Goal: Task Accomplishment & Management: Manage account settings

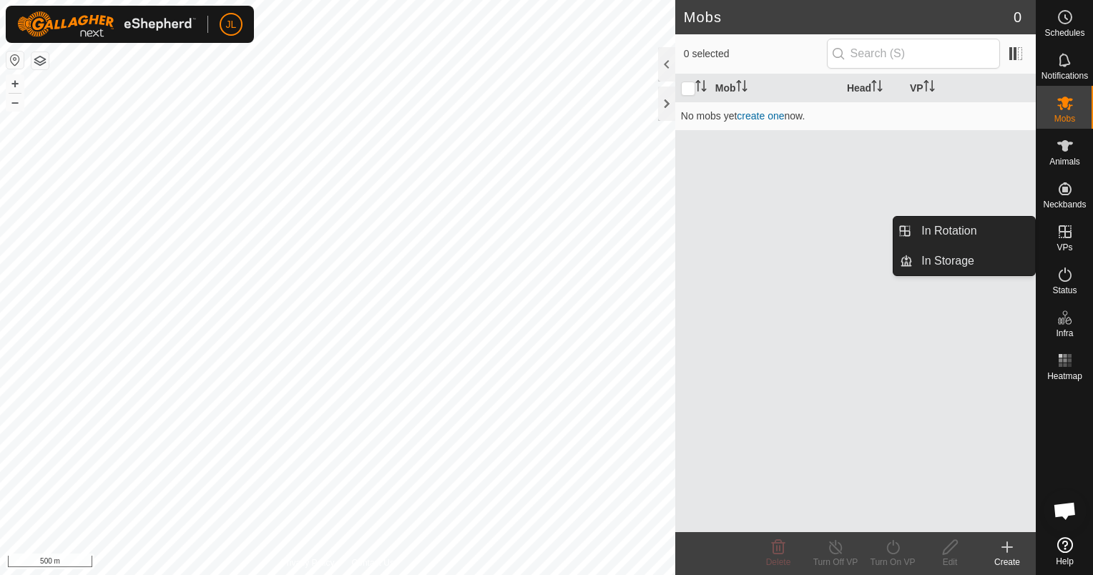
drag, startPoint x: 1060, startPoint y: 225, endPoint x: 1044, endPoint y: 227, distance: 16.5
click at [1060, 227] on icon at bounding box center [1065, 231] width 17 height 17
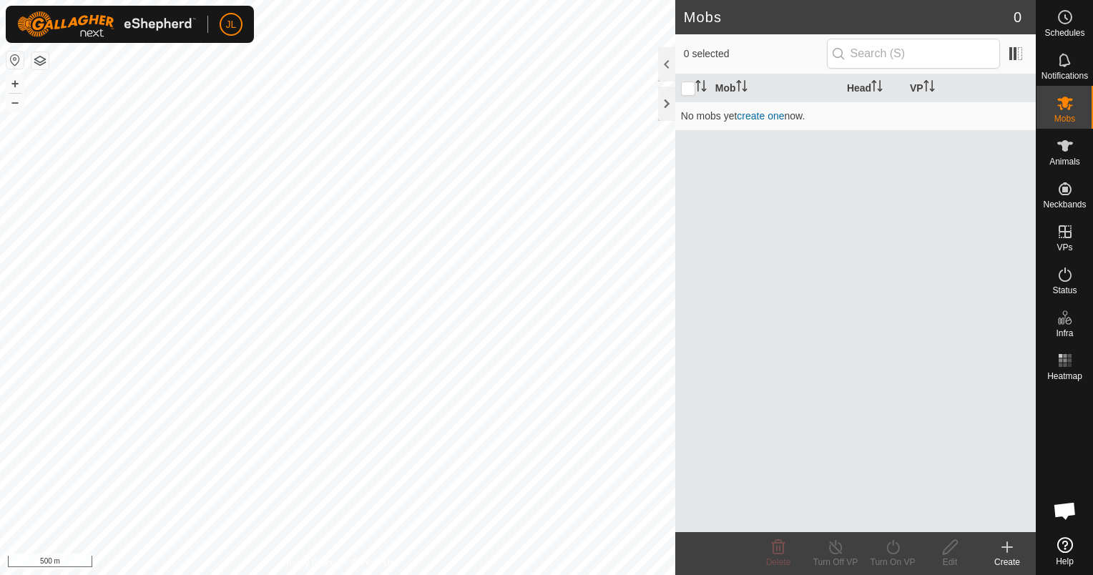
click at [811, 238] on div "Mob Head VP No mobs yet create one now." at bounding box center [855, 303] width 361 height 458
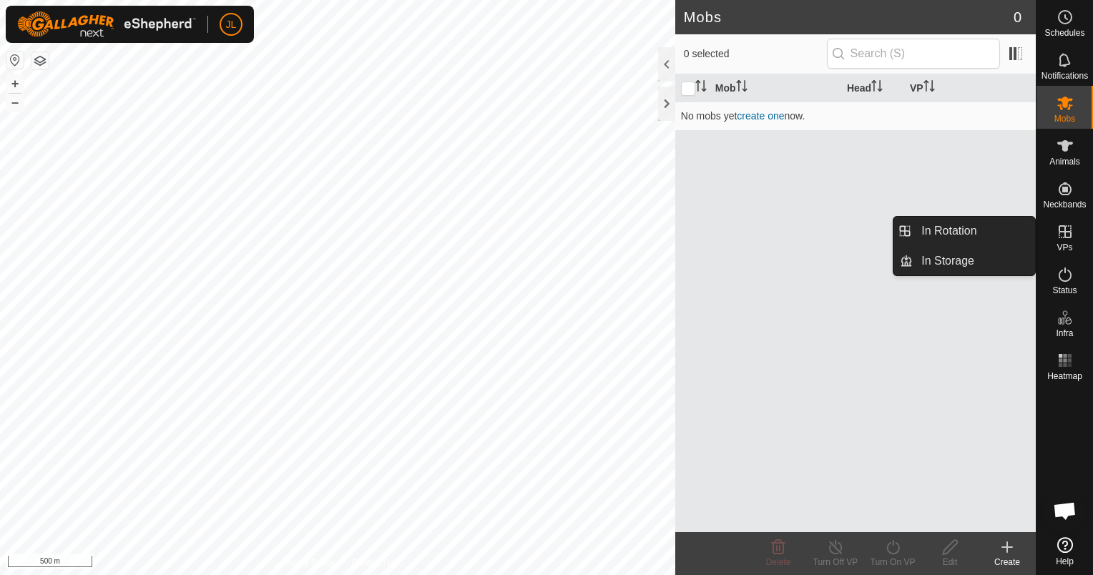
click at [1070, 237] on icon at bounding box center [1065, 231] width 13 height 13
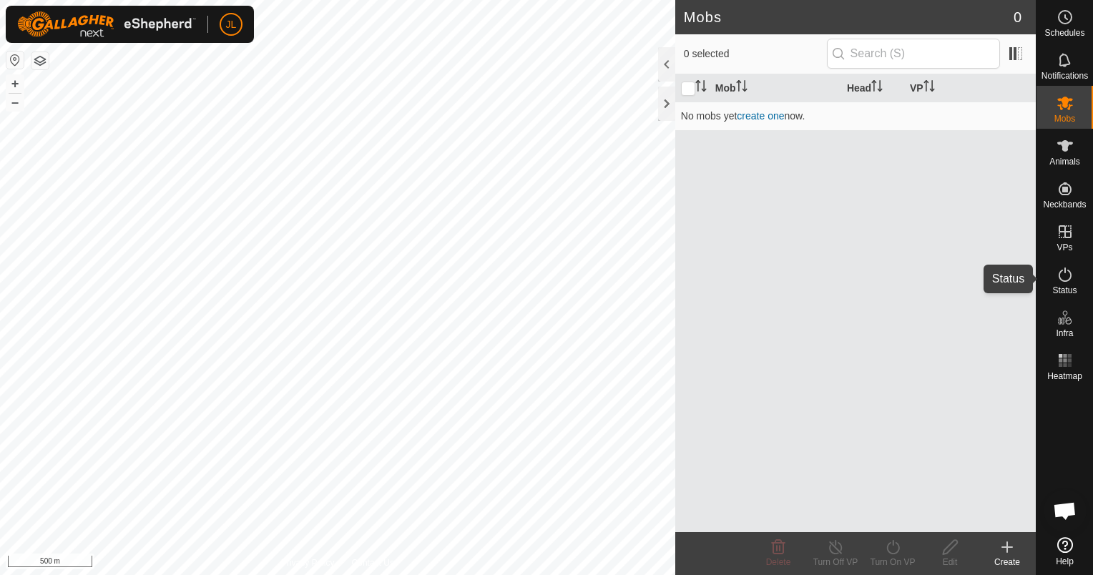
click at [1067, 282] on icon at bounding box center [1065, 274] width 17 height 17
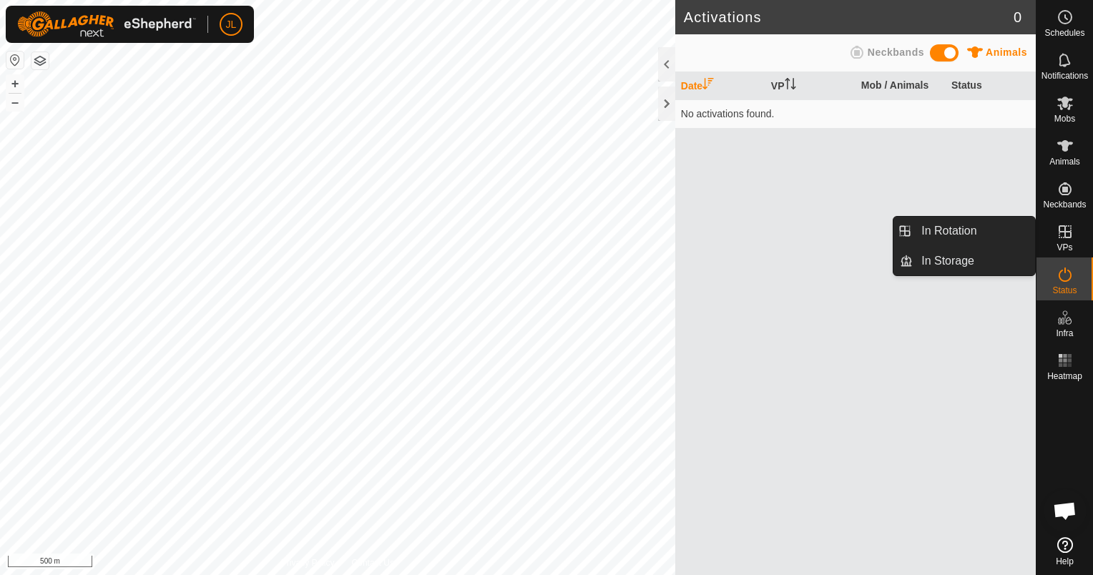
click at [1067, 236] on icon at bounding box center [1065, 231] width 17 height 17
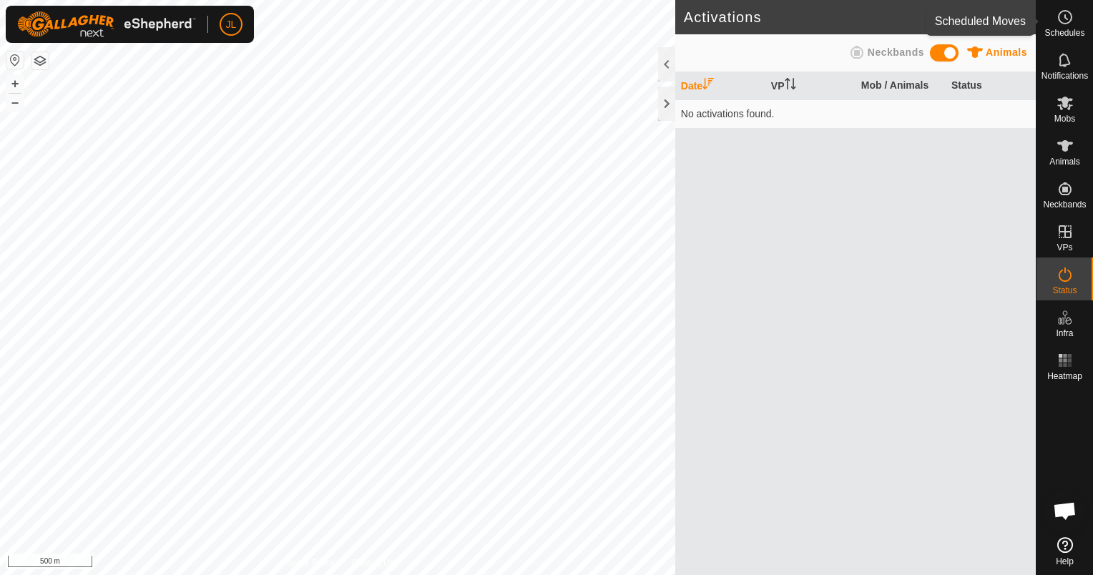
click at [1057, 23] on icon at bounding box center [1065, 17] width 17 height 17
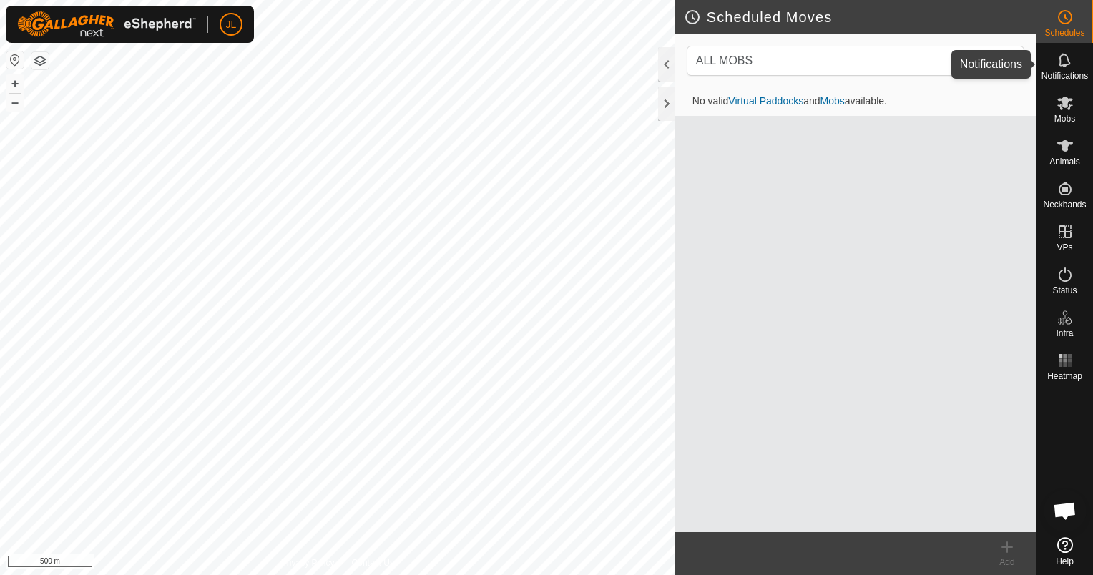
click at [1068, 63] on icon at bounding box center [1065, 60] width 17 height 17
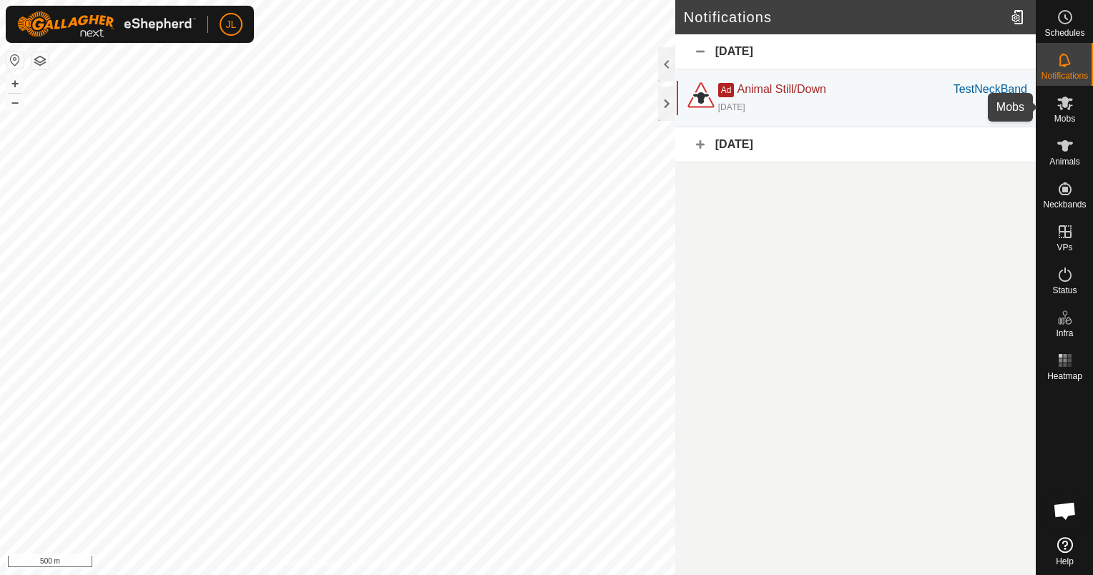
click at [1065, 114] on span "Mobs" at bounding box center [1065, 118] width 21 height 9
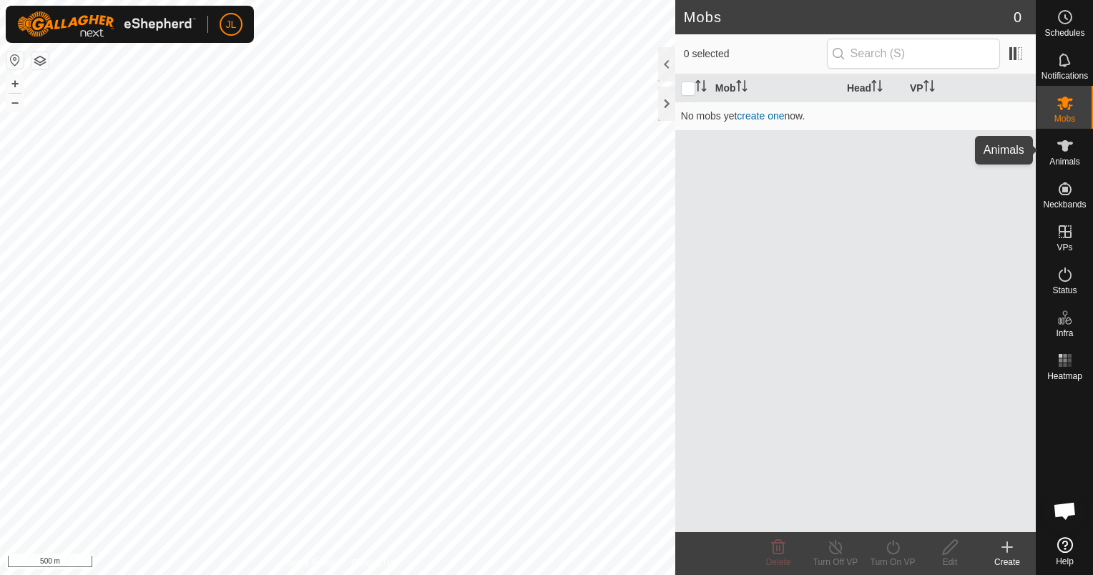
click at [1070, 152] on icon at bounding box center [1065, 145] width 17 height 17
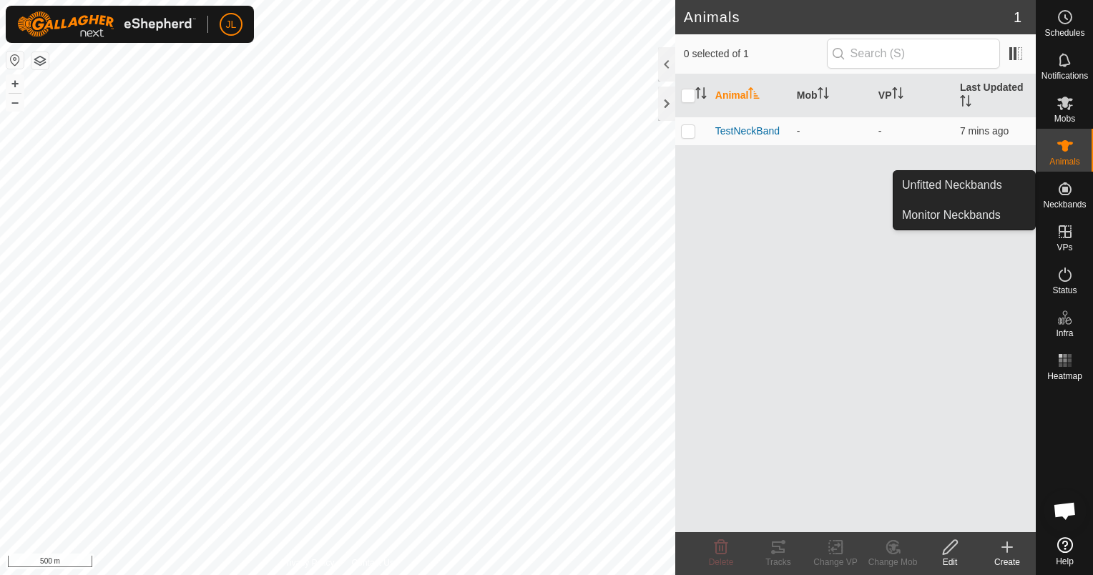
click at [1070, 195] on icon at bounding box center [1065, 188] width 17 height 17
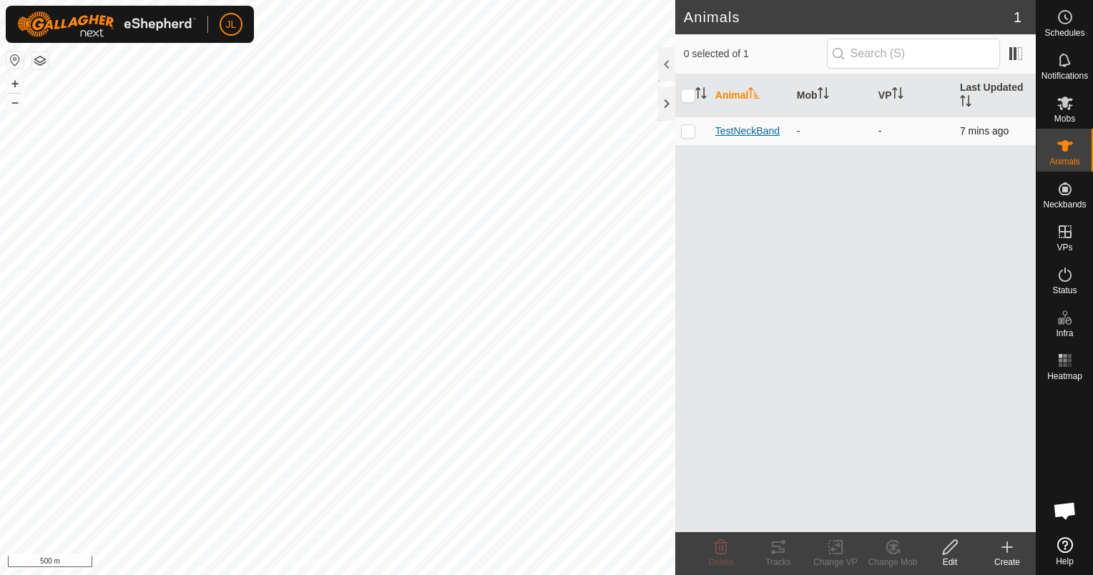
click at [767, 129] on span "TestNeckBand" at bounding box center [747, 131] width 64 height 15
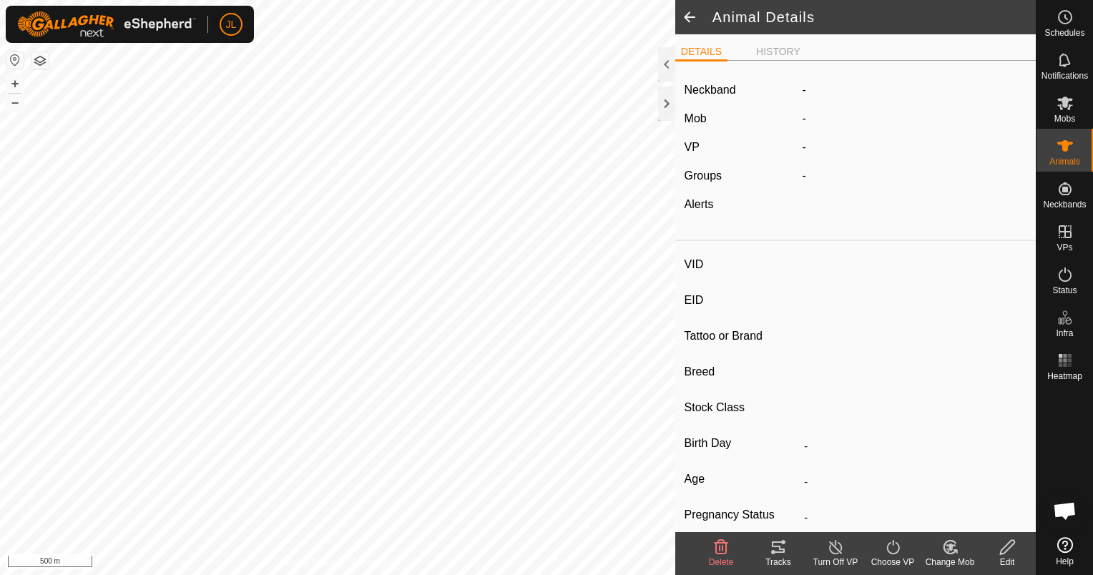
type input "TestNeckBand"
type input "-"
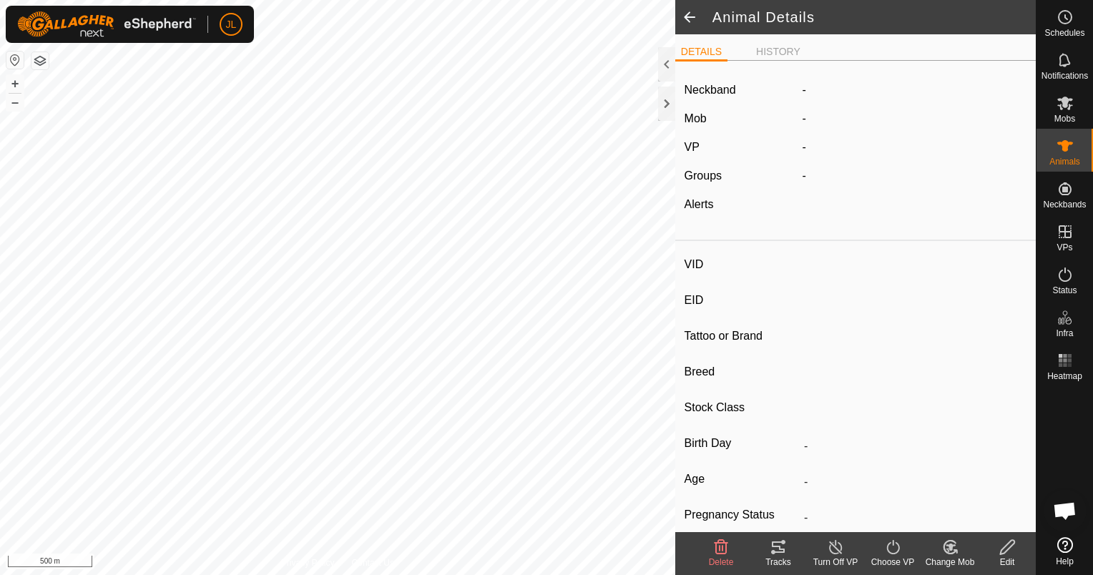
type input "0 kg"
type input "-"
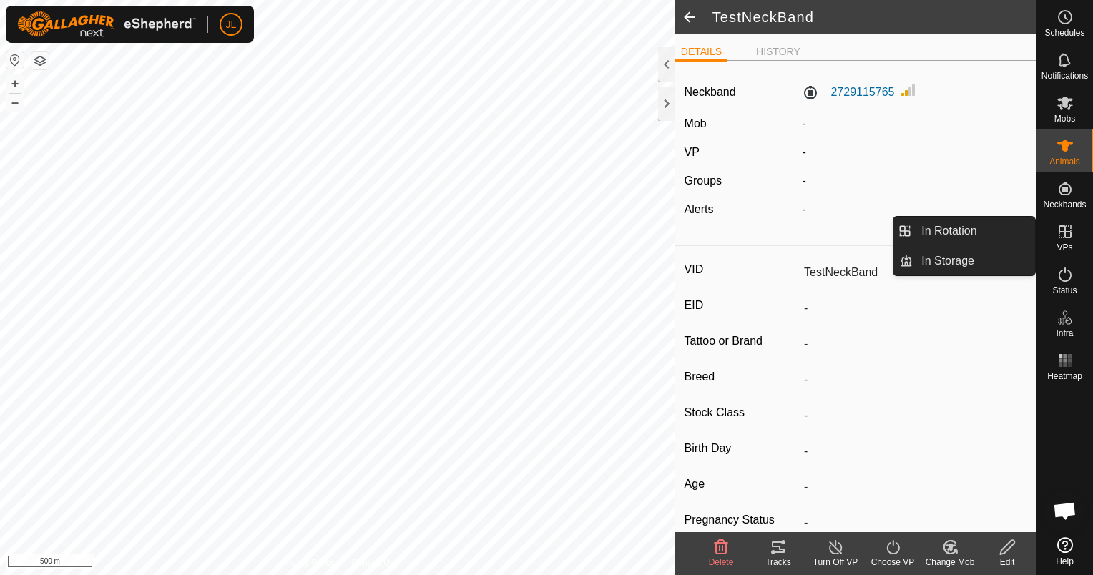
click at [1057, 231] on icon at bounding box center [1065, 231] width 17 height 17
click at [964, 228] on link "In Rotation" at bounding box center [974, 231] width 122 height 29
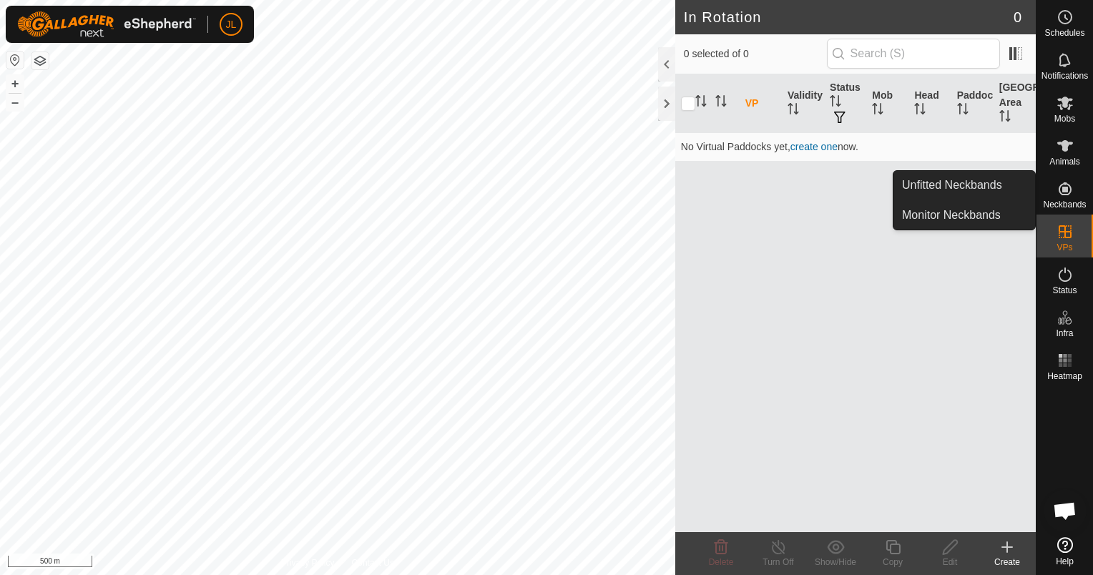
click at [1020, 567] on div "Create" at bounding box center [1007, 562] width 57 height 13
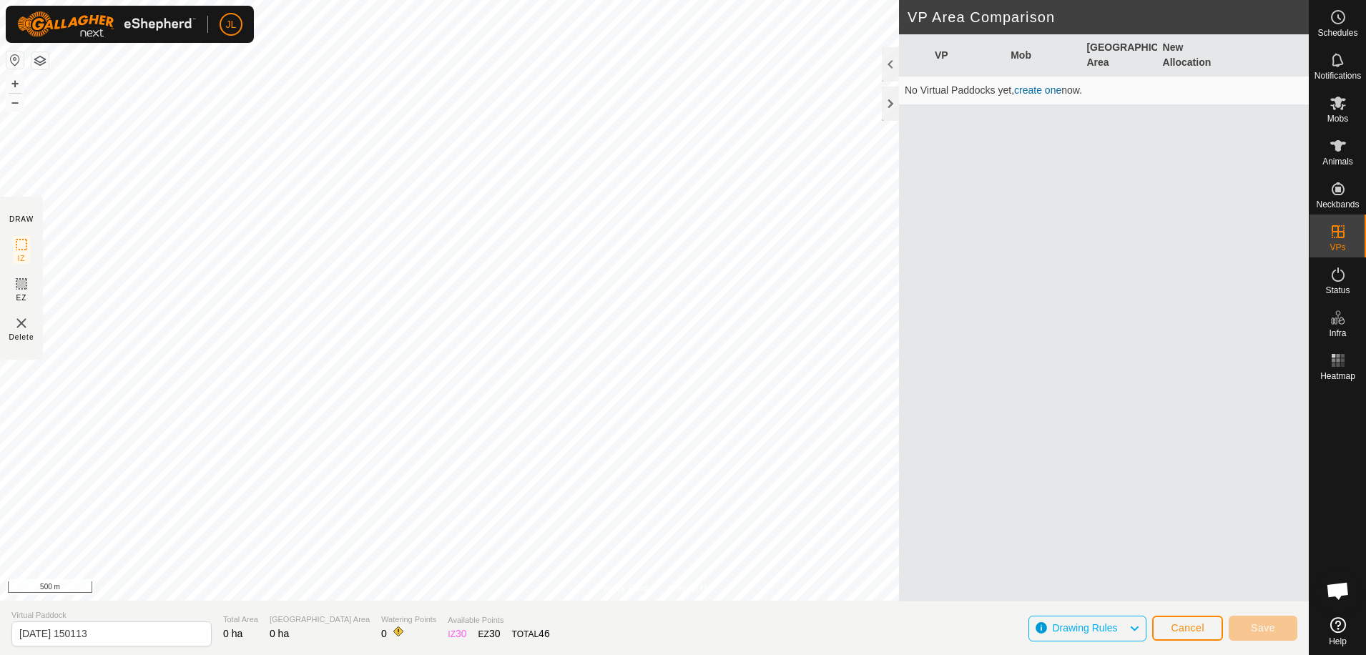
click at [1034, 94] on link "create one" at bounding box center [1037, 89] width 47 height 11
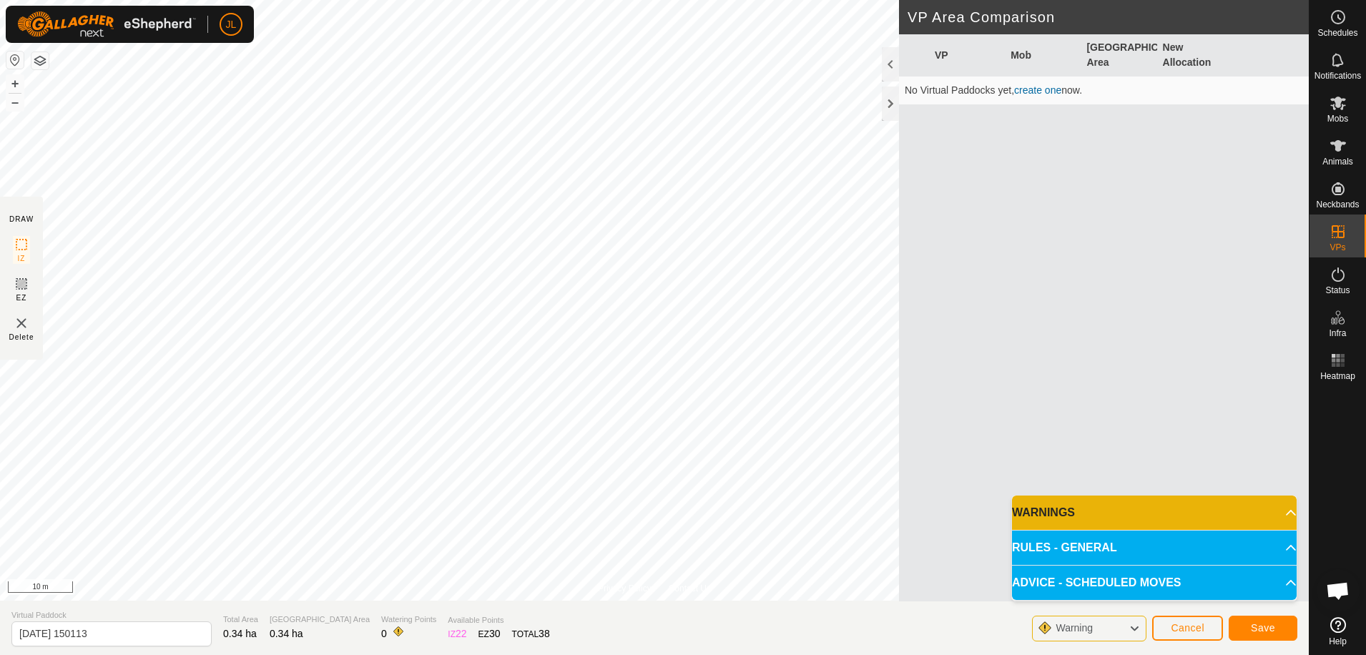
click at [1092, 543] on p-accordion-header "RULES - GENERAL" at bounding box center [1154, 548] width 285 height 34
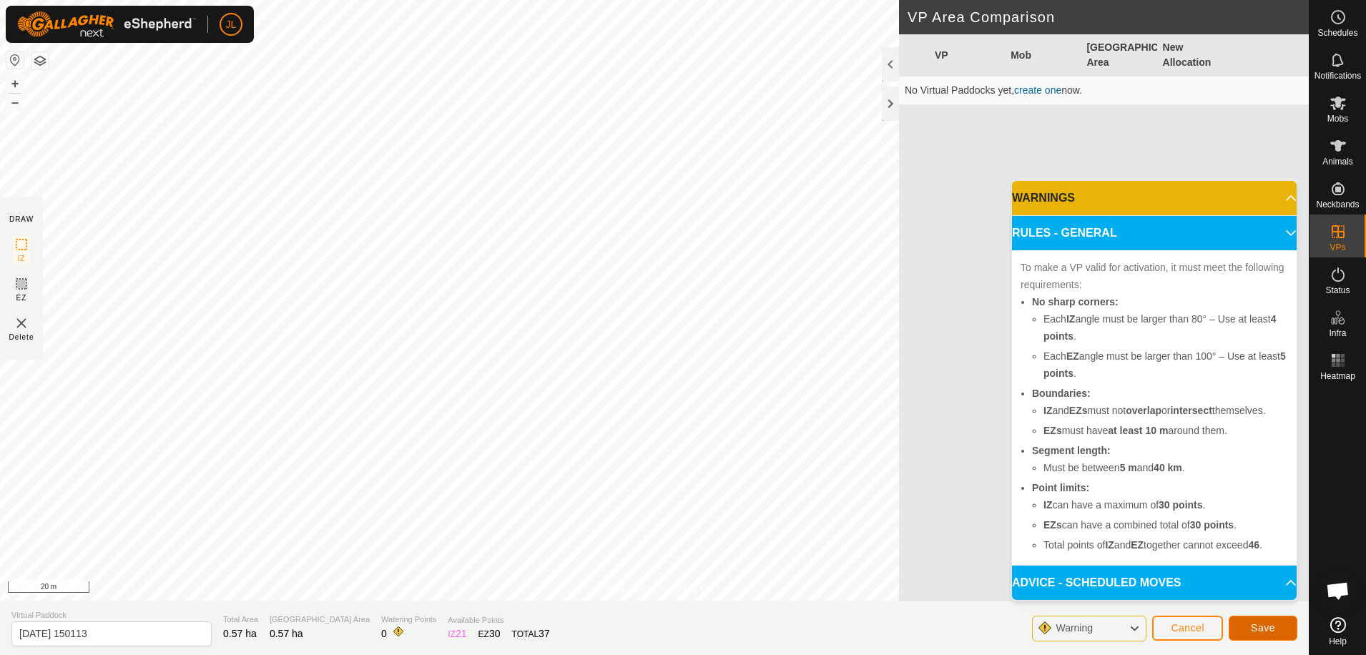
click at [1092, 574] on span "Save" at bounding box center [1263, 627] width 24 height 11
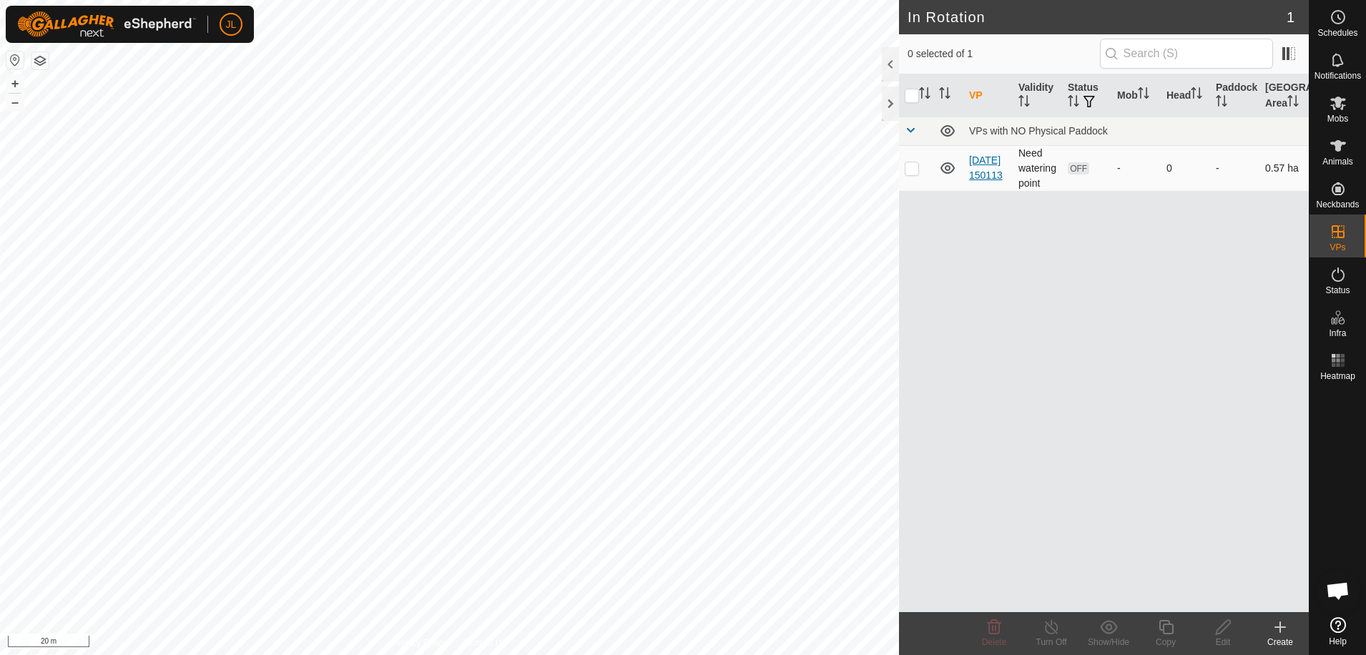
click at [982, 167] on link "[DATE] 150113" at bounding box center [986, 168] width 34 height 26
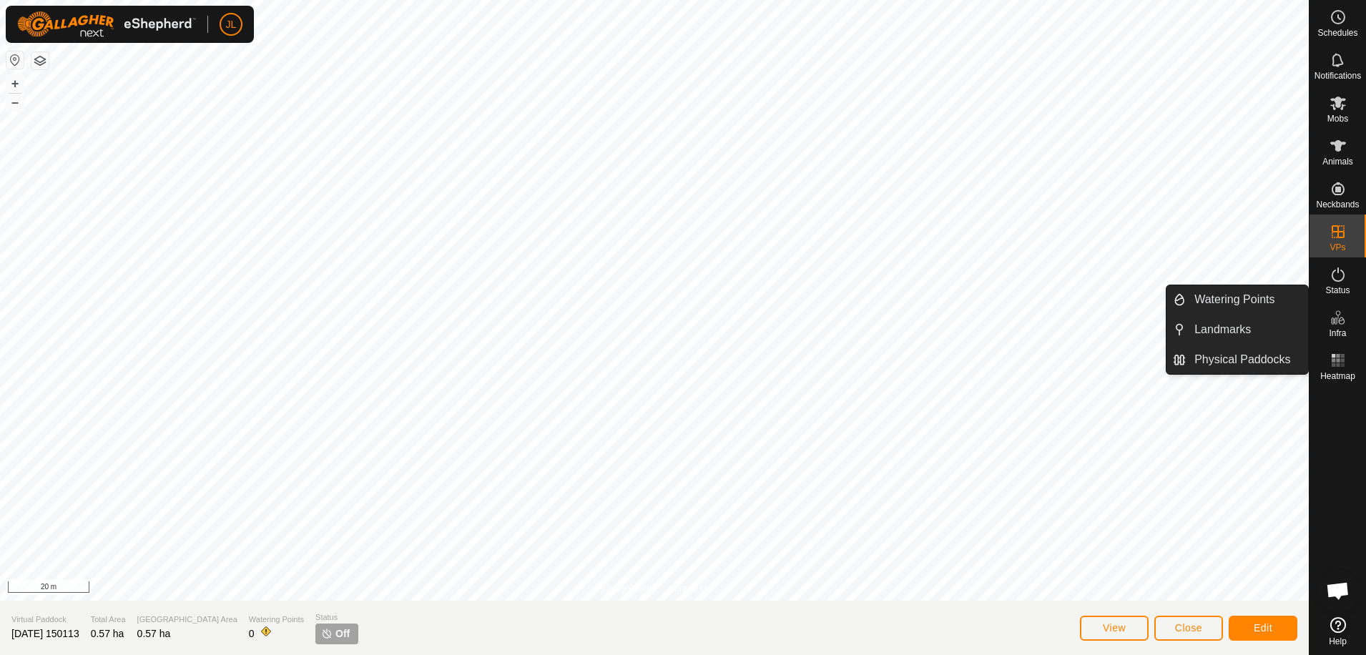
click at [1092, 326] on icon at bounding box center [1338, 317] width 17 height 17
click at [1092, 298] on link "Watering Points" at bounding box center [1247, 299] width 122 height 29
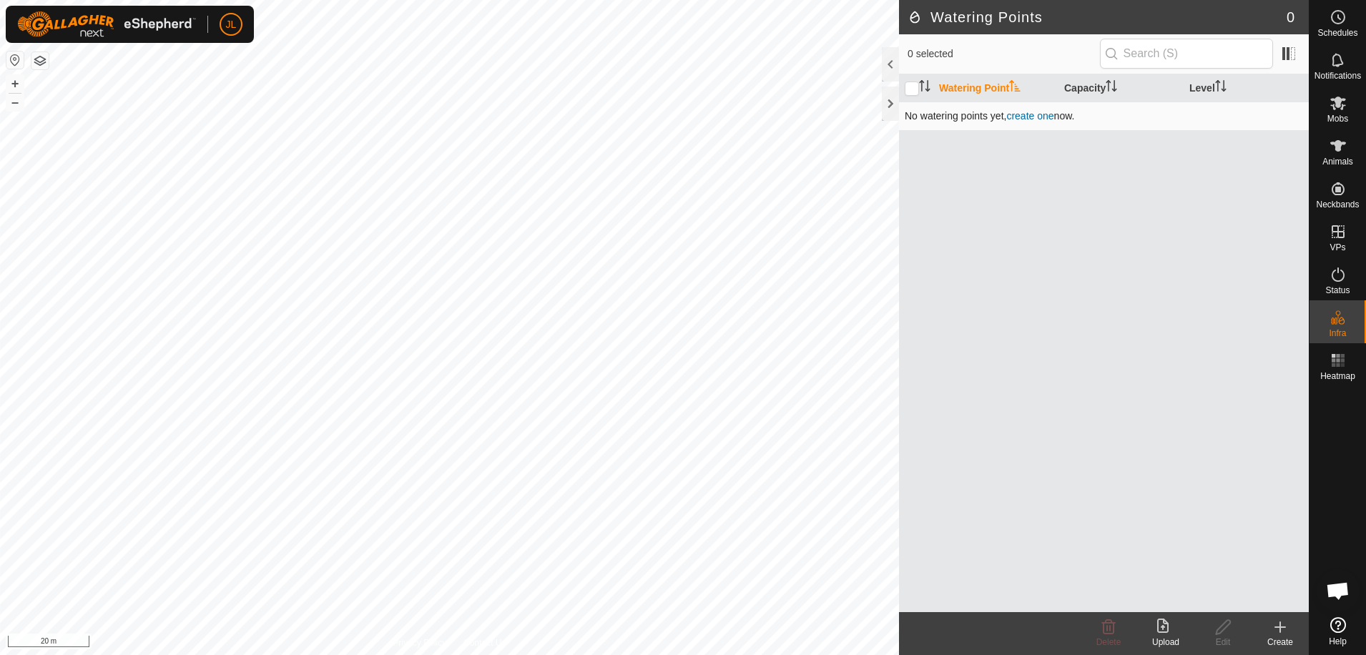
click at [1031, 111] on link "create one" at bounding box center [1030, 115] width 47 height 11
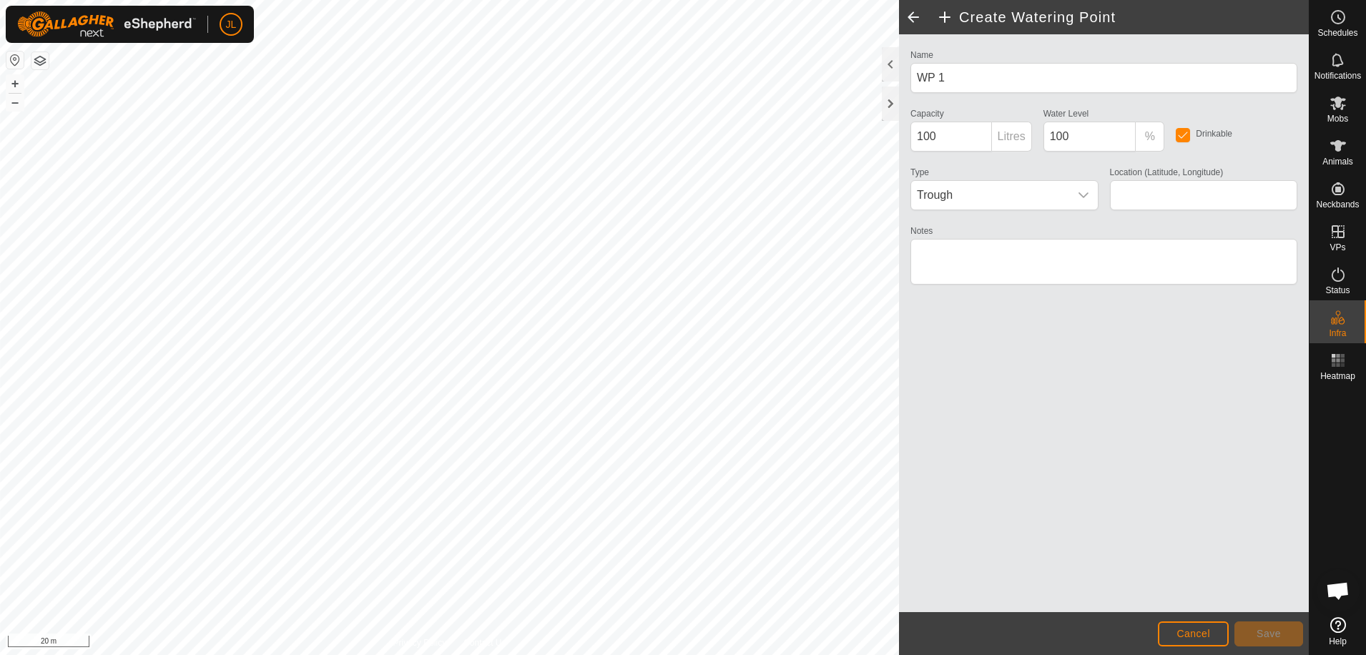
type input "-27.170290, 151.538134"
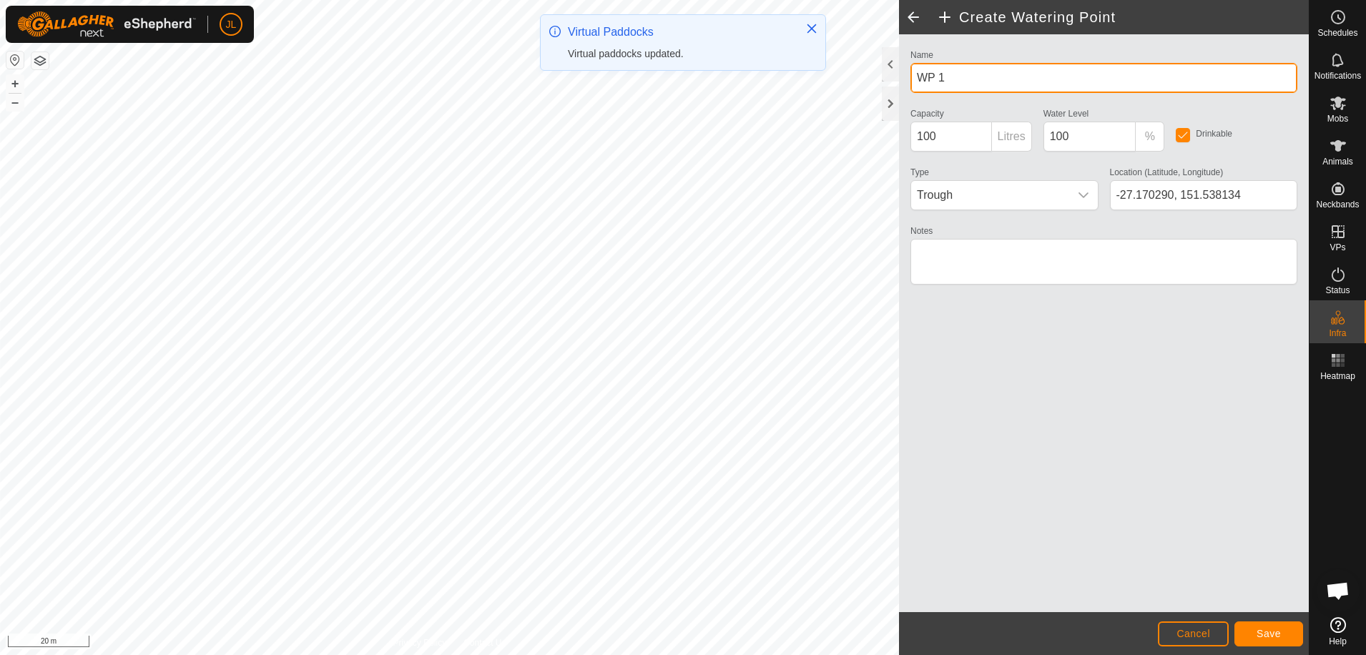
click at [1022, 74] on input "WP 1" at bounding box center [1104, 78] width 387 height 30
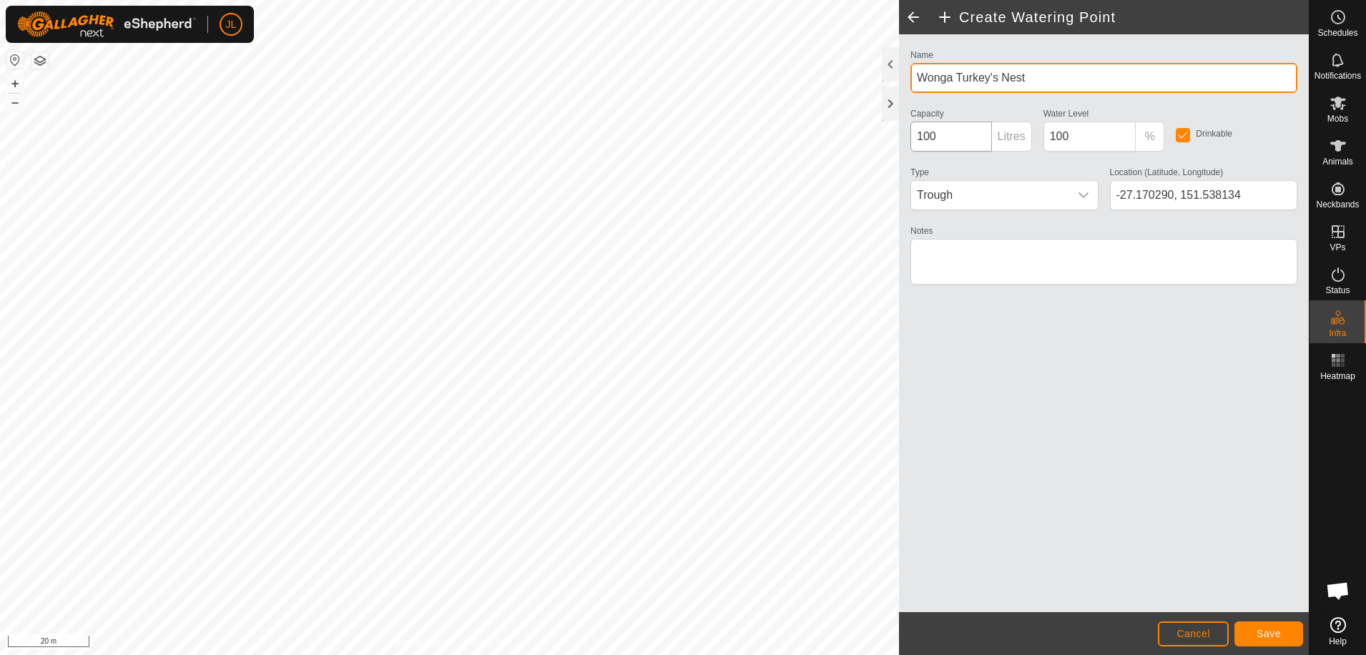
type input "Wonga Turkey's Nest"
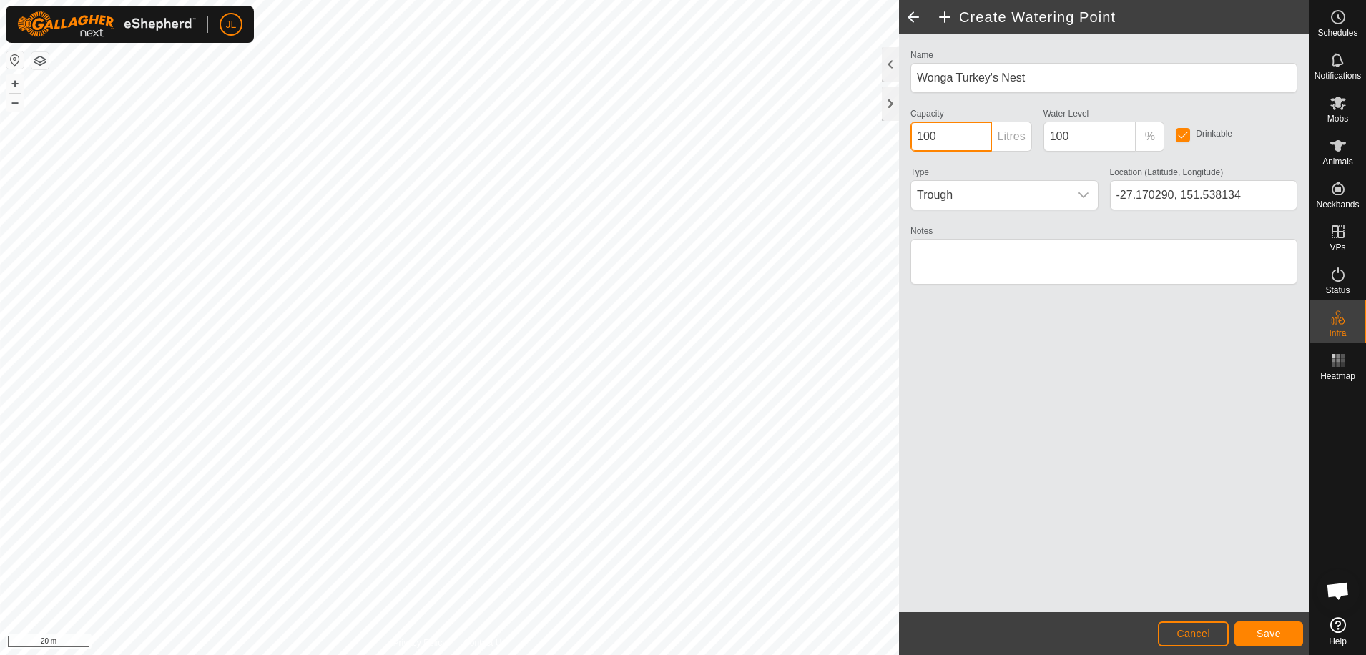
click at [845, 124] on div "Create Watering Point Name Wonga Turkey's Nest Capacity 100 Litres Water Level …" at bounding box center [654, 327] width 1309 height 655
type input "10000"
click at [1092, 137] on div "Drinkable" at bounding box center [1236, 133] width 133 height 59
click at [1092, 574] on span "Save" at bounding box center [1269, 633] width 24 height 11
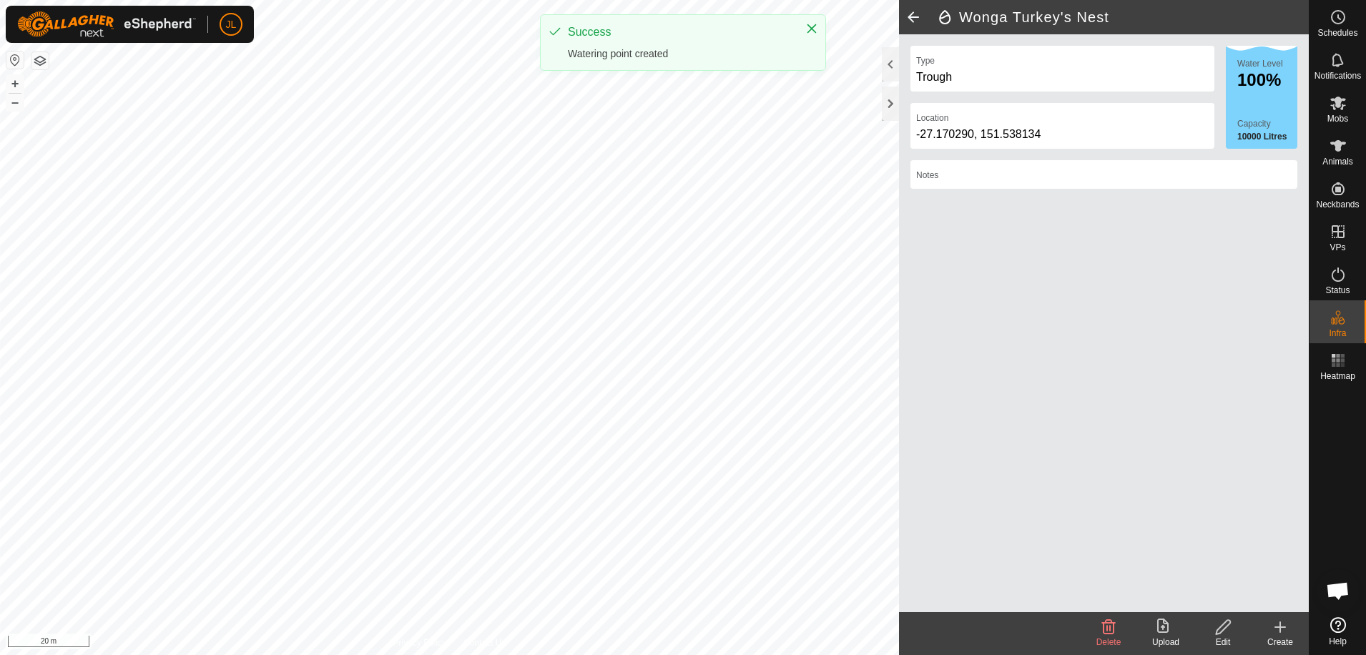
click at [1059, 328] on div "Type Trough Location -27.170290, 151.538134 Water Level 100% Capacity 10000 Lit…" at bounding box center [1104, 323] width 410 height 578
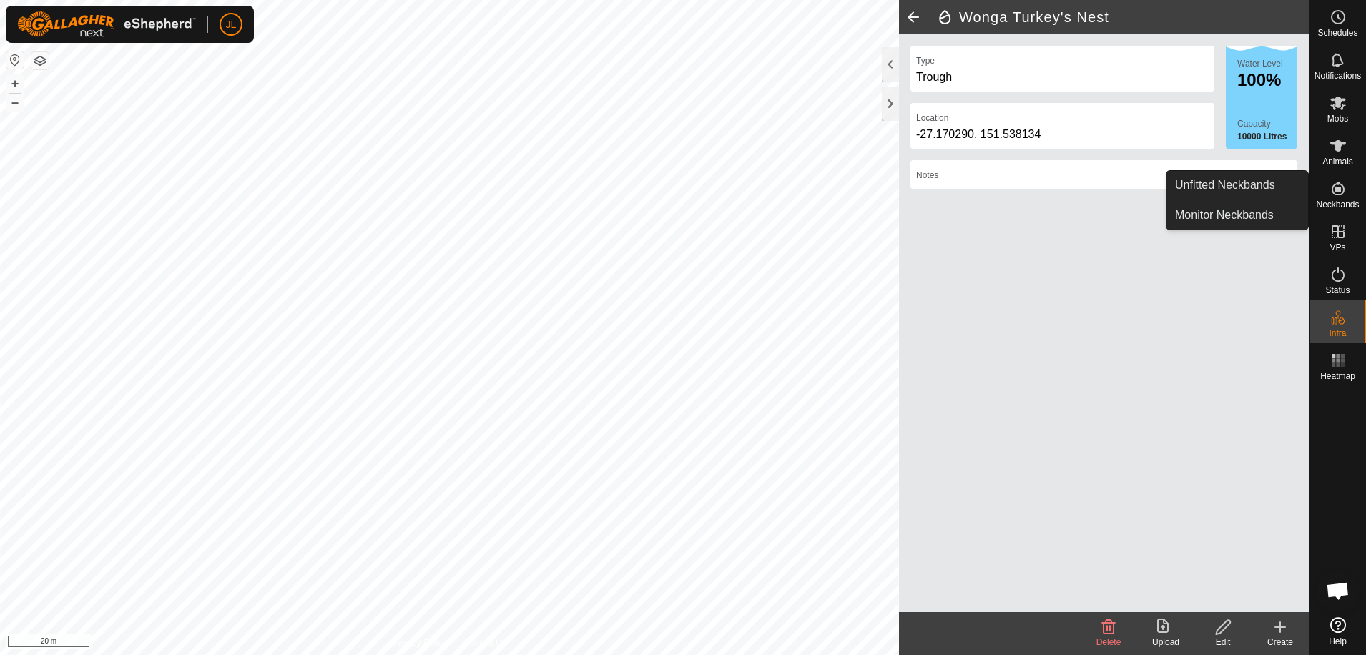
click at [1092, 189] on icon at bounding box center [1338, 188] width 17 height 17
click at [1092, 190] on icon at bounding box center [1338, 188] width 17 height 17
click at [1092, 183] on link "Unfitted Neckbands" at bounding box center [1238, 185] width 142 height 29
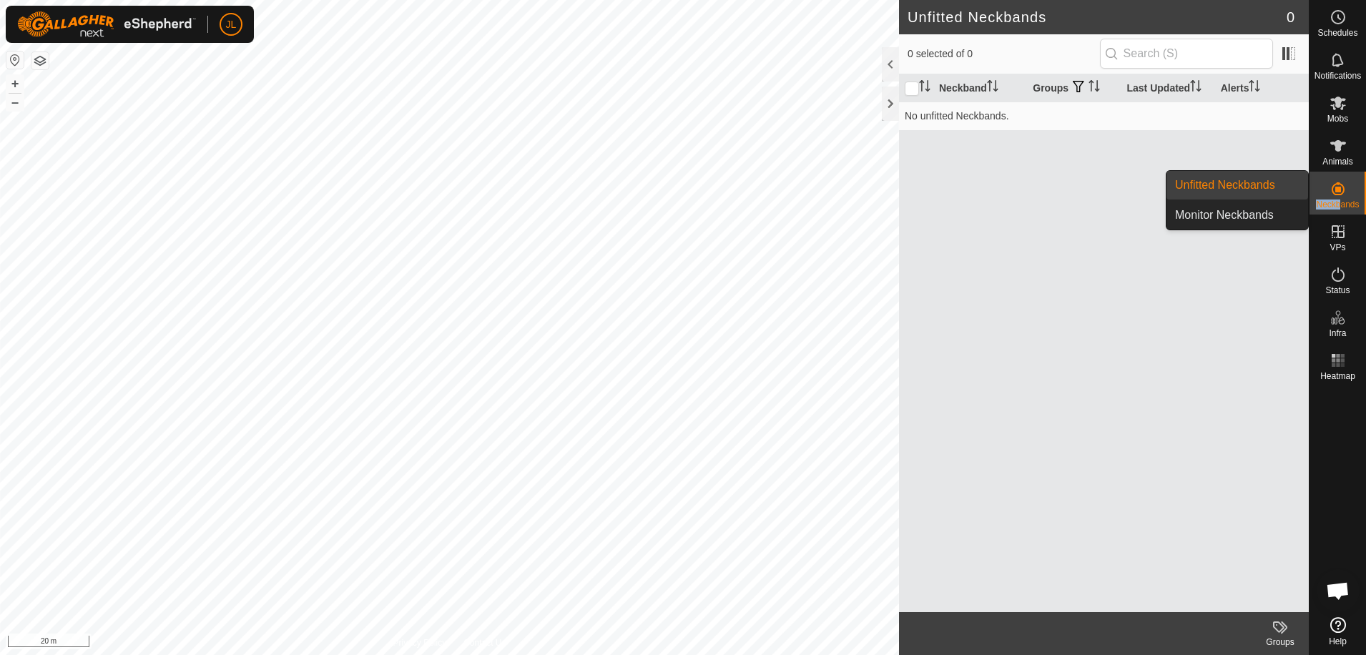
click at [1092, 200] on div "Neckbands" at bounding box center [1338, 193] width 57 height 43
click at [1092, 212] on link "Monitor Neckbands" at bounding box center [1238, 215] width 142 height 29
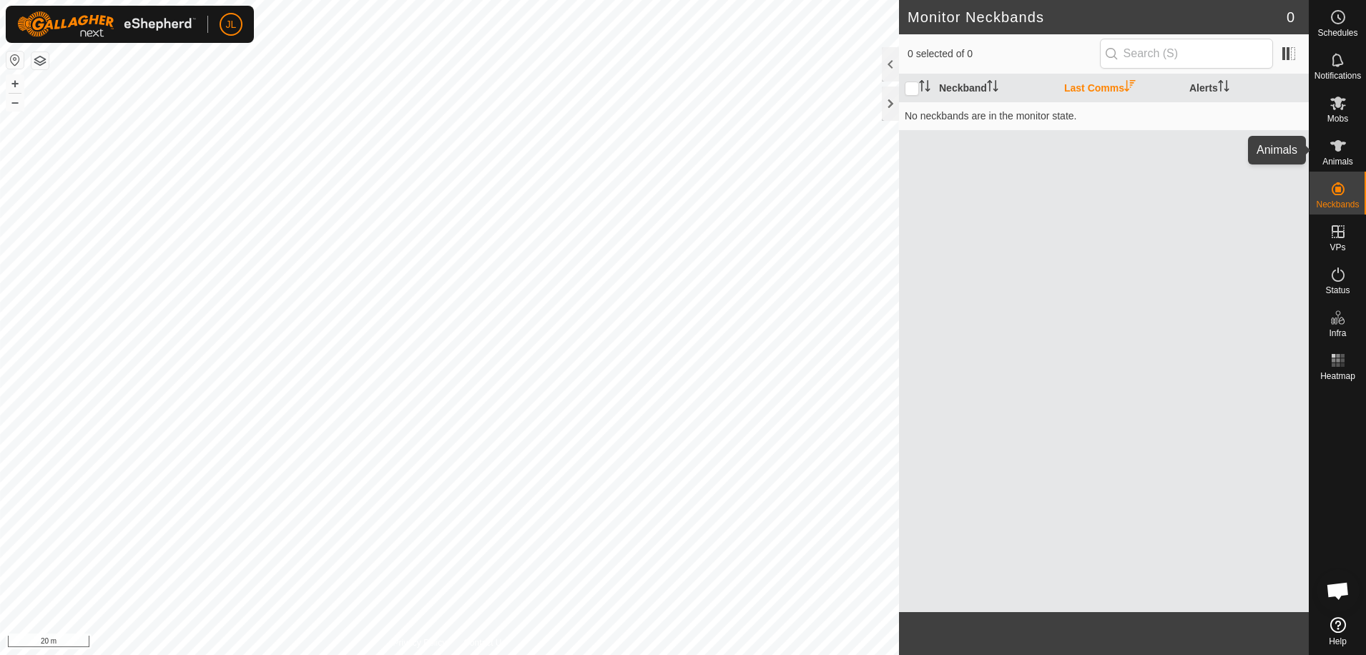
drag, startPoint x: 1337, startPoint y: 154, endPoint x: 1342, endPoint y: 133, distance: 21.3
click at [1092, 152] on icon at bounding box center [1338, 145] width 17 height 17
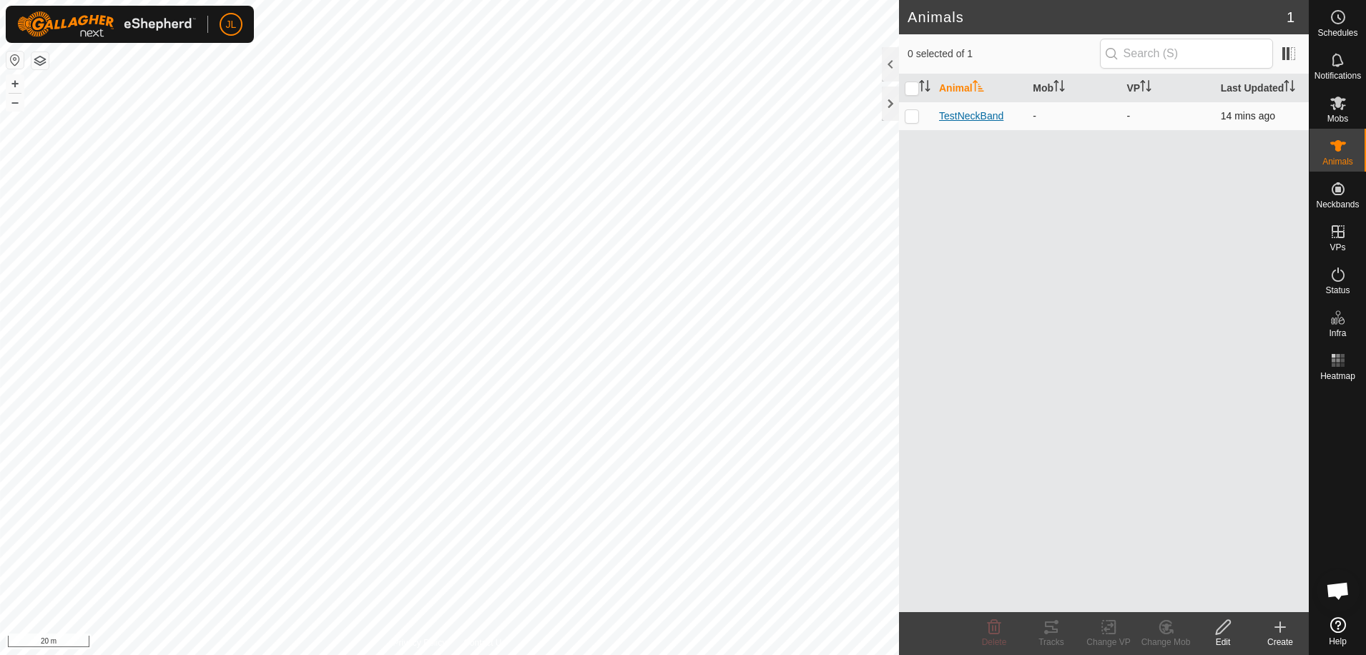
click at [986, 114] on span "TestNeckBand" at bounding box center [971, 116] width 64 height 15
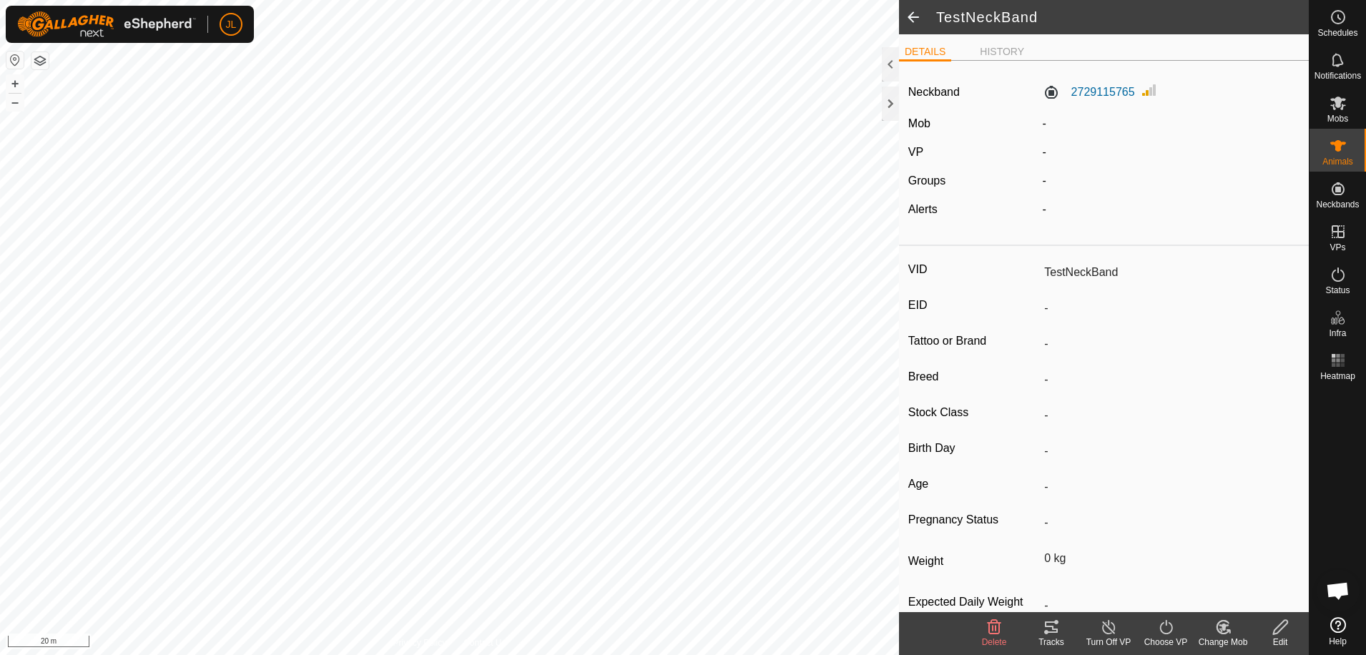
click at [1092, 574] on icon at bounding box center [1166, 627] width 13 height 14
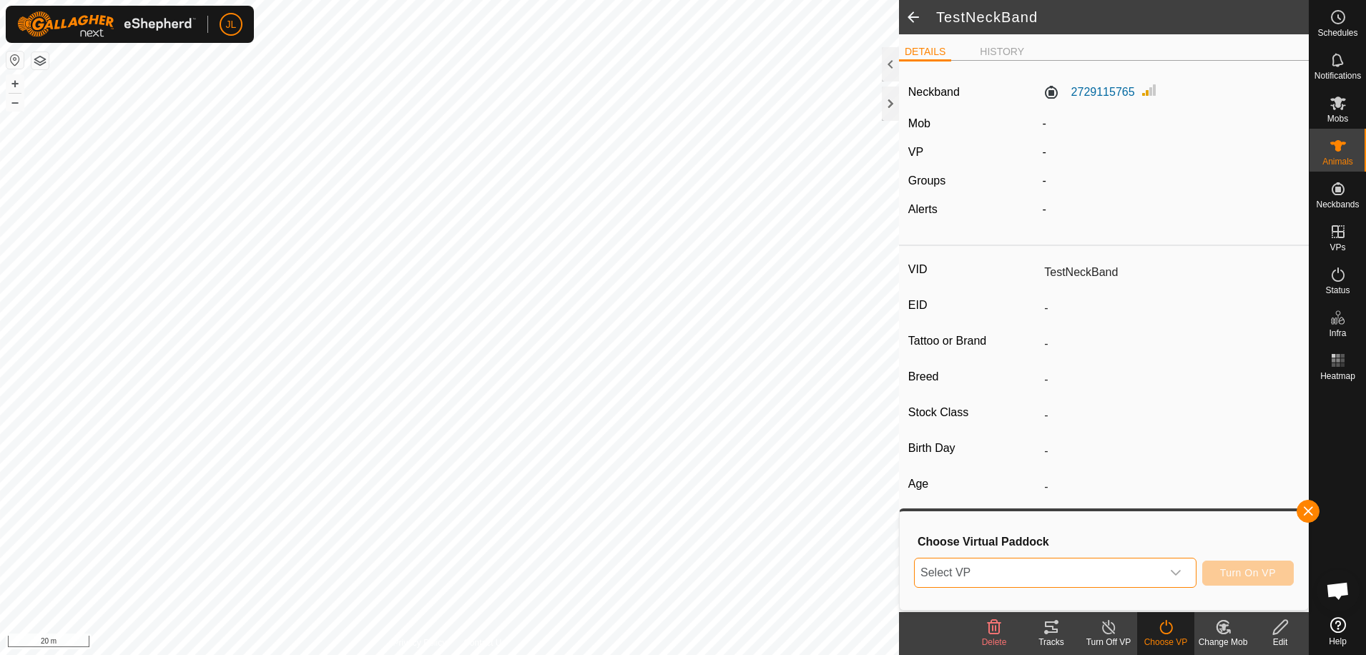
click at [1092, 571] on span "Select VP" at bounding box center [1038, 573] width 247 height 29
click at [1002, 540] on li "2025-09-29 150113 0.57 ha" at bounding box center [1057, 545] width 283 height 29
click at [1092, 571] on span "Turn On VP" at bounding box center [1249, 572] width 56 height 11
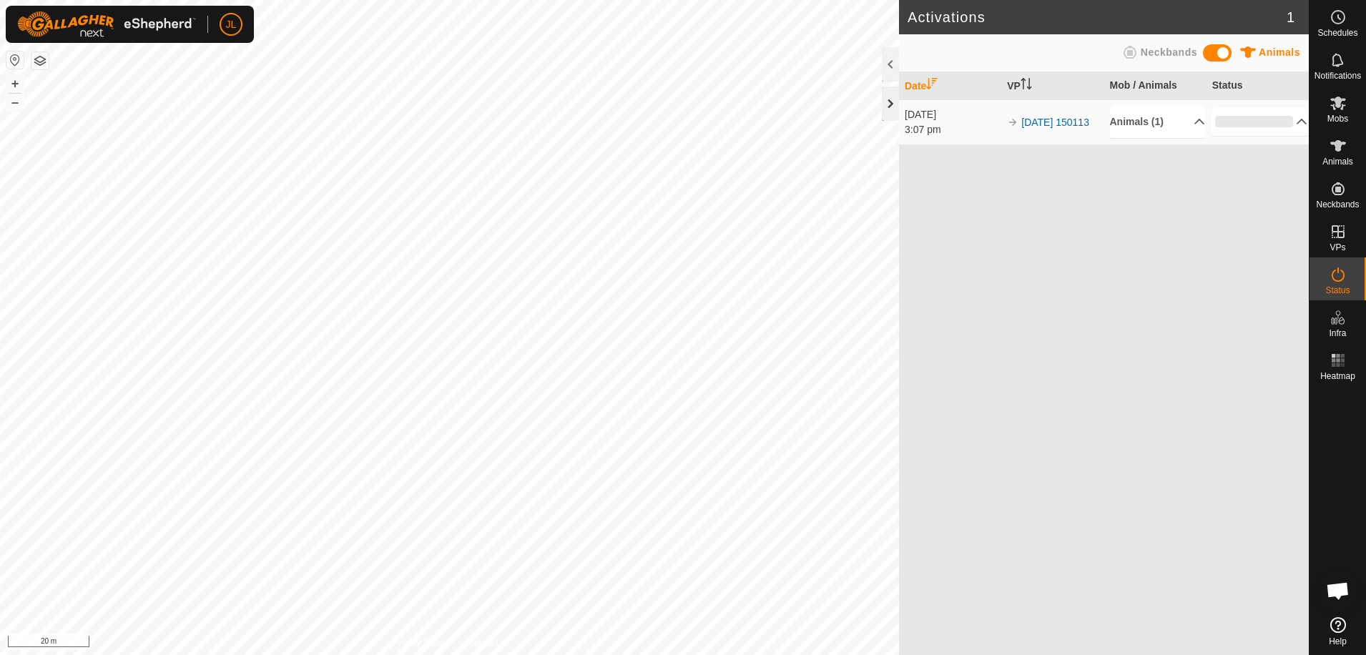
click at [893, 99] on div at bounding box center [890, 104] width 17 height 34
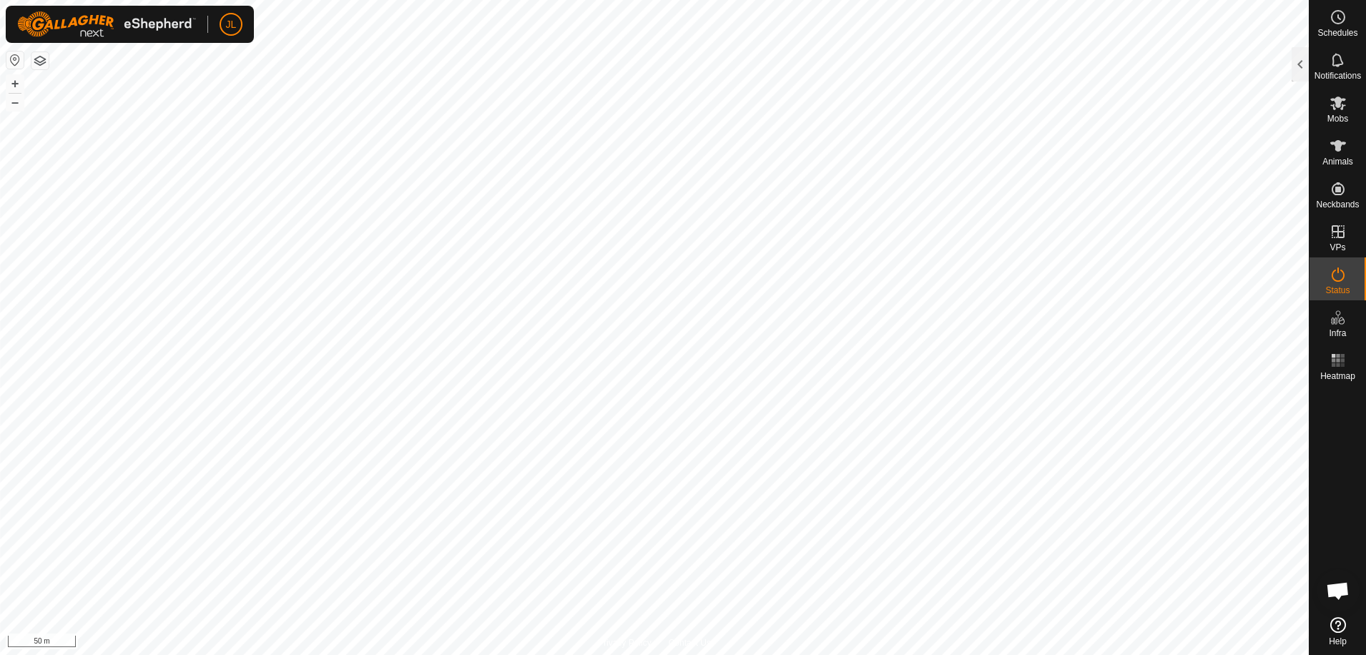
click at [919, 0] on html "JL Schedules Notifications Mobs Animals Neckbands VPs Status Infra Heatmap Help…" at bounding box center [683, 327] width 1366 height 655
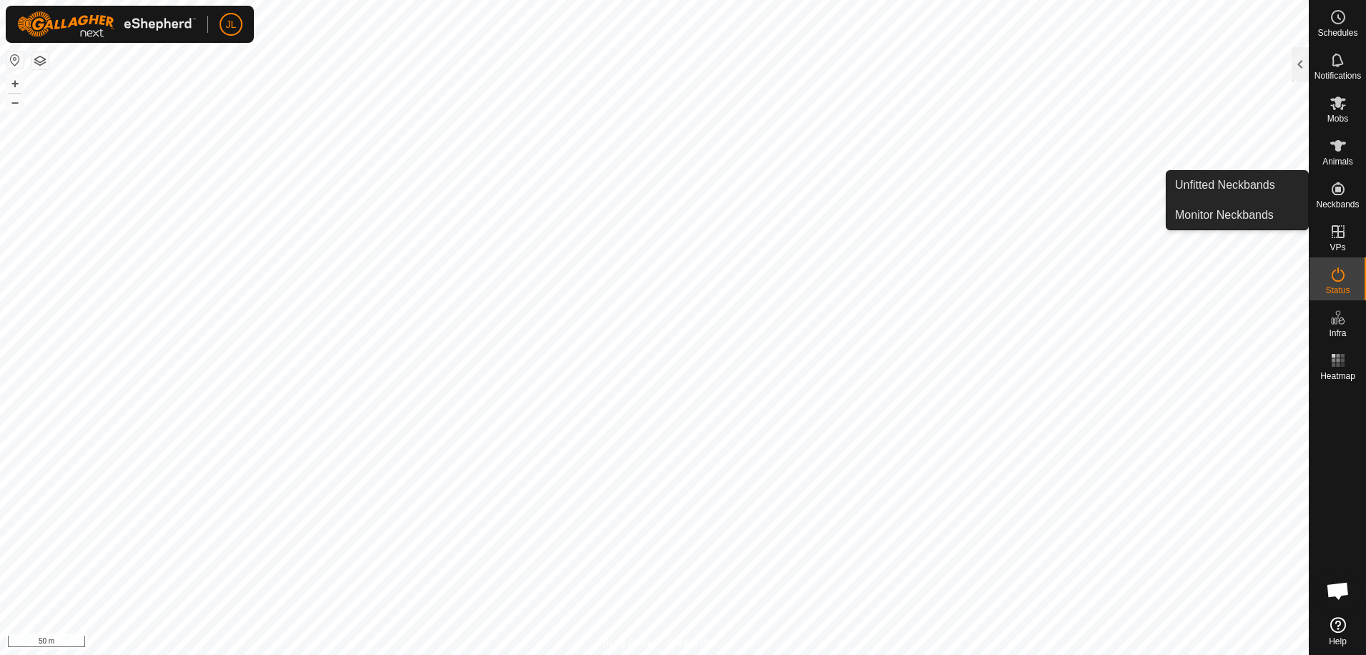
click at [1092, 185] on icon at bounding box center [1338, 188] width 17 height 17
click at [1092, 200] on span "Neckbands" at bounding box center [1337, 204] width 43 height 9
click at [1092, 220] on link "Monitor Neckbands" at bounding box center [1238, 215] width 142 height 29
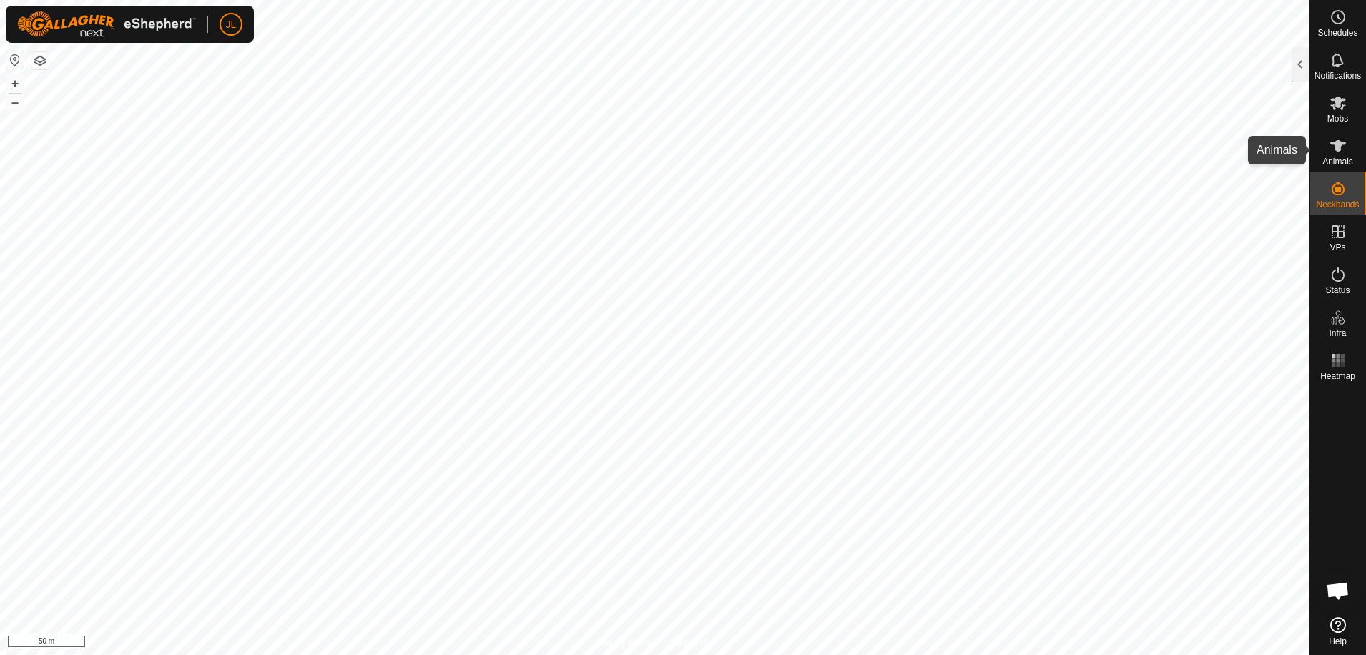
click at [1092, 158] on span "Animals" at bounding box center [1338, 161] width 31 height 9
click at [1092, 62] on div at bounding box center [1300, 64] width 17 height 34
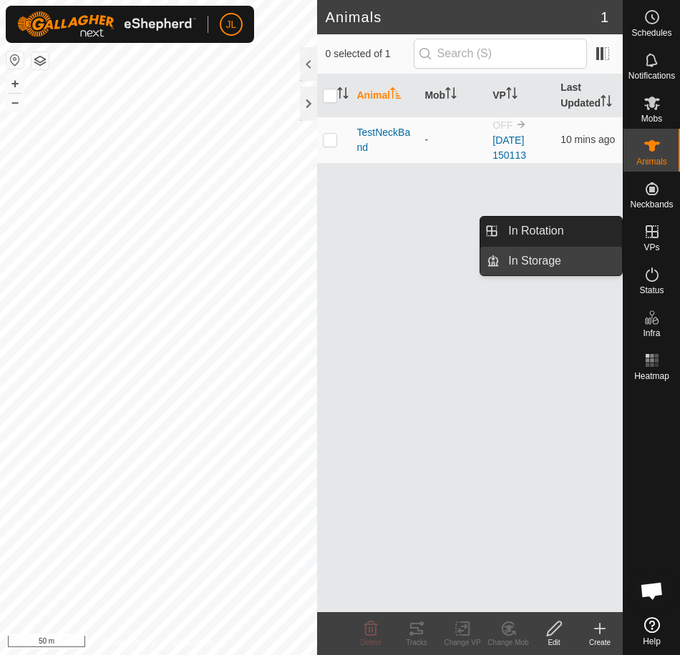
drag, startPoint x: 634, startPoint y: 233, endPoint x: 499, endPoint y: 250, distance: 136.4
click at [499, 250] on li "In Storage" at bounding box center [551, 261] width 142 height 29
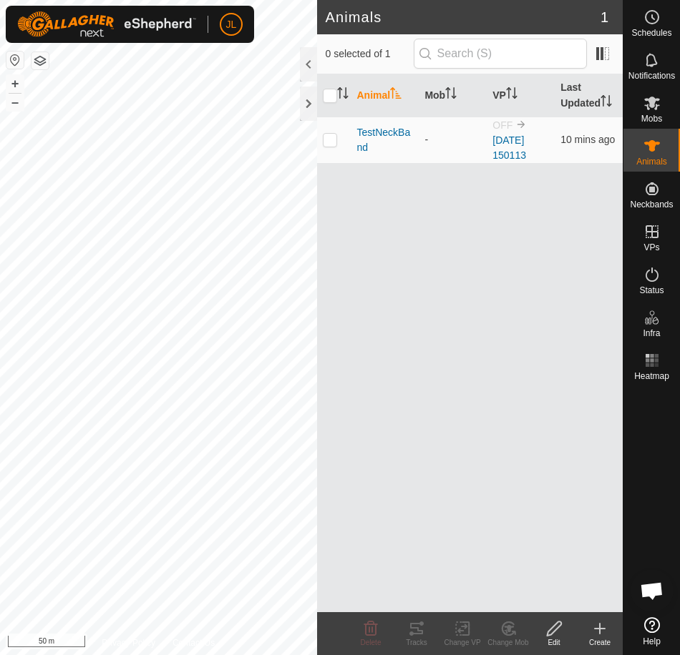
drag, startPoint x: 410, startPoint y: 230, endPoint x: 416, endPoint y: 225, distance: 8.6
click at [411, 230] on div "Animal Mob VP Last Updated TestNeckBand - OFF 2025-09-29 150113 10 mins ago" at bounding box center [470, 343] width 306 height 538
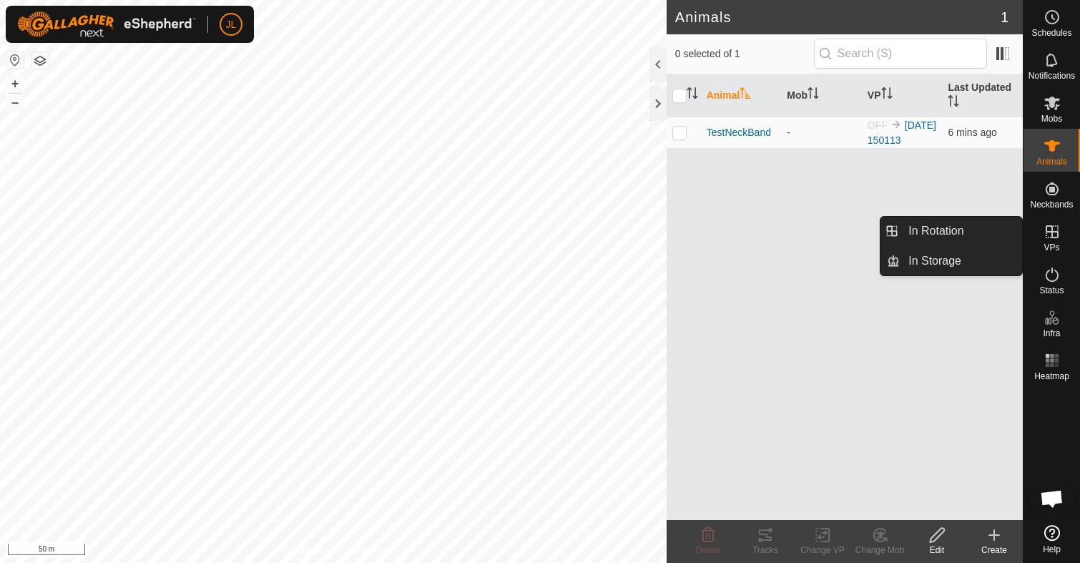
click at [1051, 247] on span "VPs" at bounding box center [1052, 247] width 16 height 9
click at [1050, 235] on icon at bounding box center [1052, 231] width 17 height 17
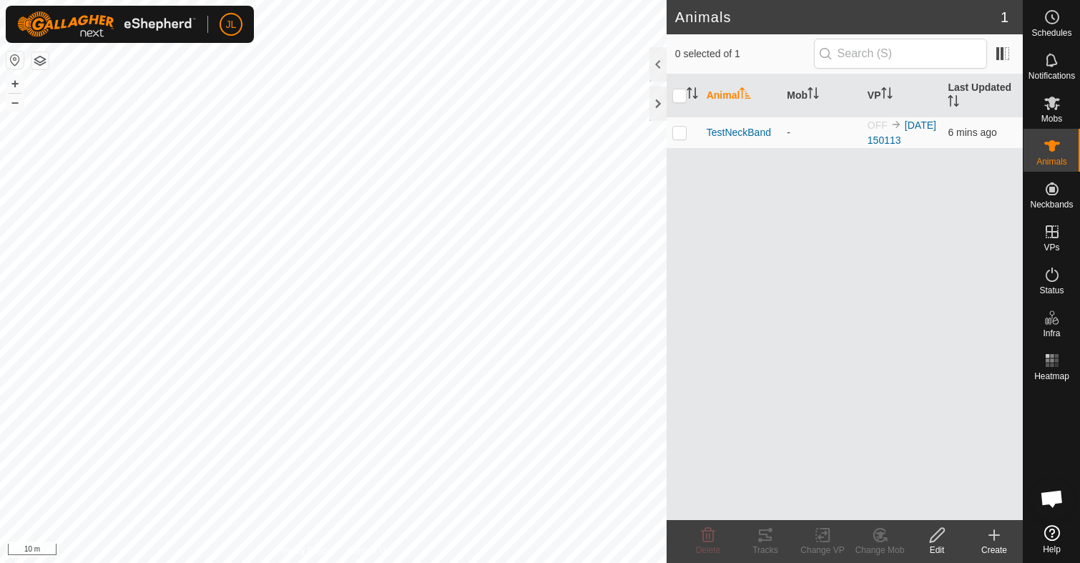
click at [996, 537] on icon at bounding box center [994, 535] width 17 height 17
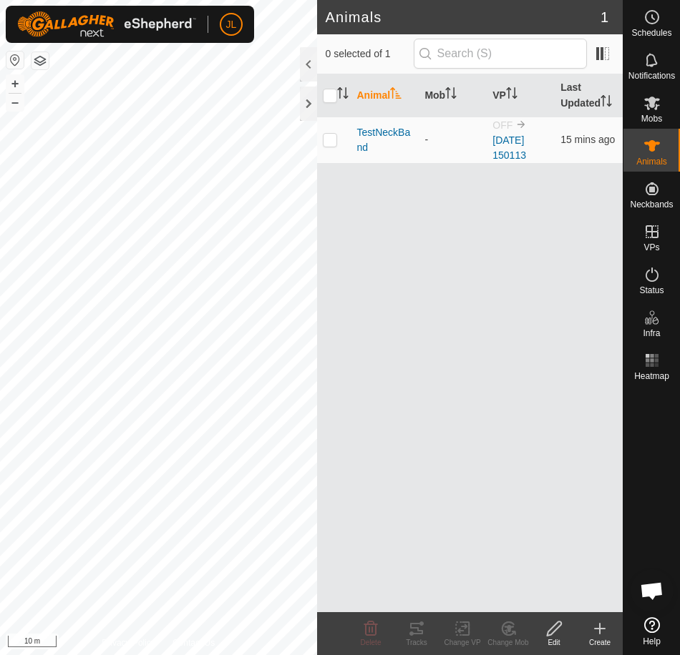
click at [508, 184] on div "Animal Mob VP Last Updated TestNeckBand - OFF [DATE] 150113 15 mins ago" at bounding box center [470, 343] width 306 height 538
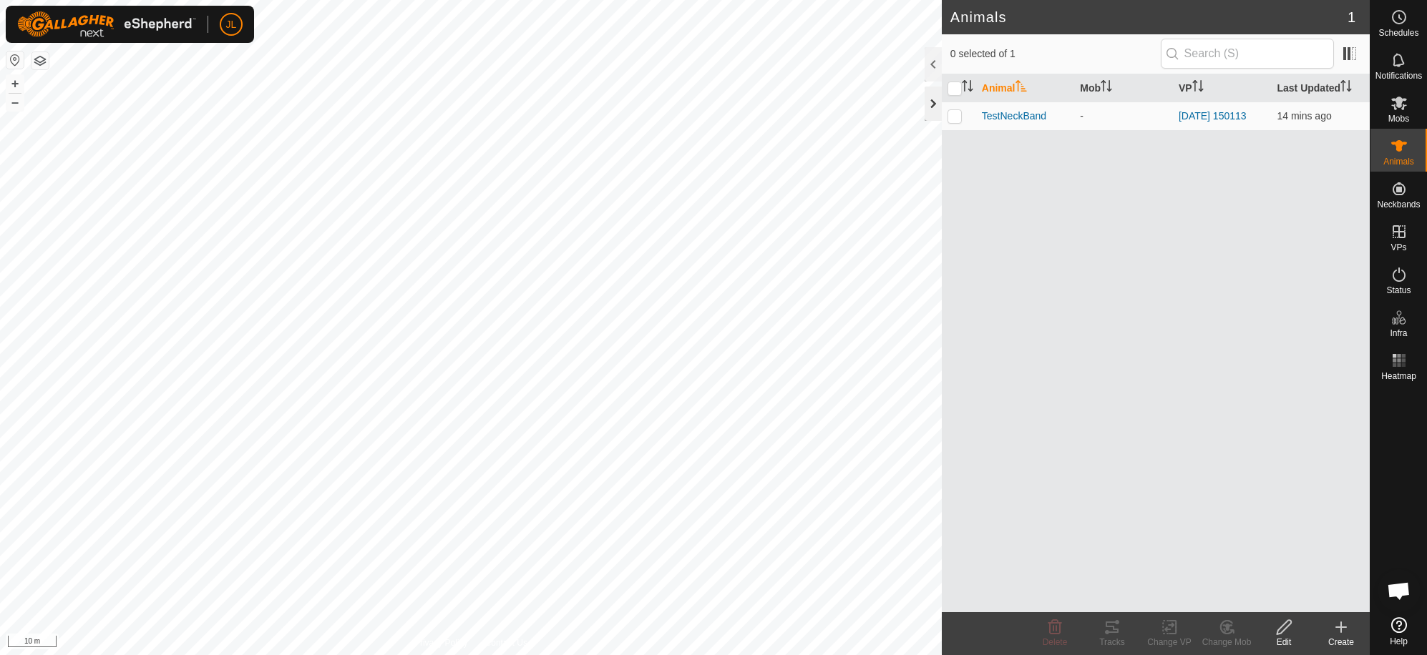
click at [679, 112] on div at bounding box center [932, 104] width 17 height 34
